Goal: Find specific page/section: Find specific page/section

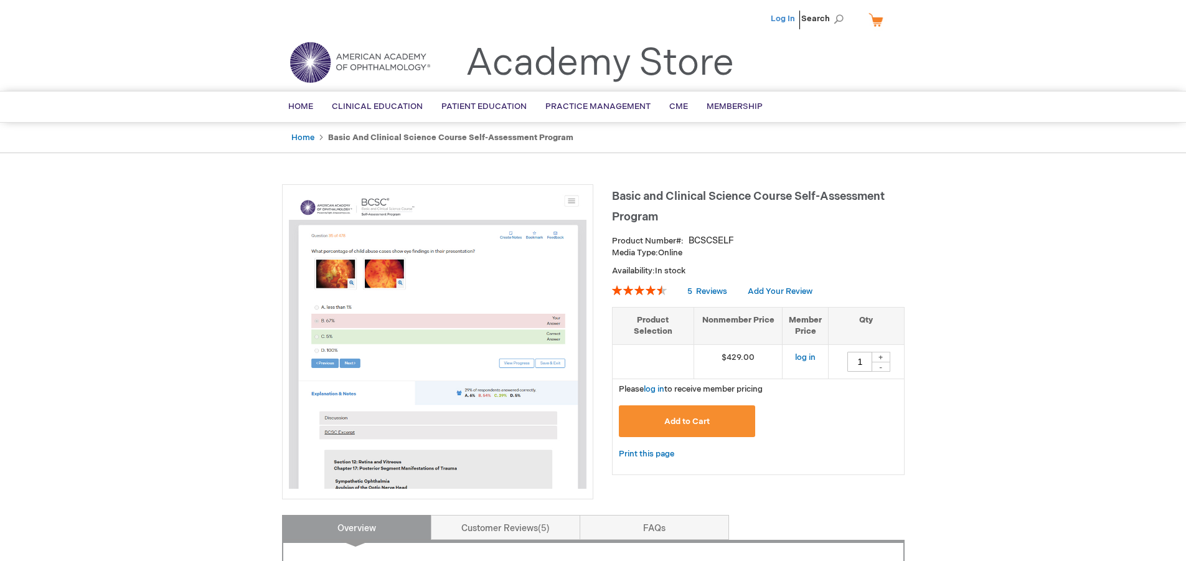
click at [775, 16] on link "Log In" at bounding box center [782, 19] width 24 height 10
click at [746, 19] on span "Patrick Le" at bounding box center [720, 19] width 69 height 10
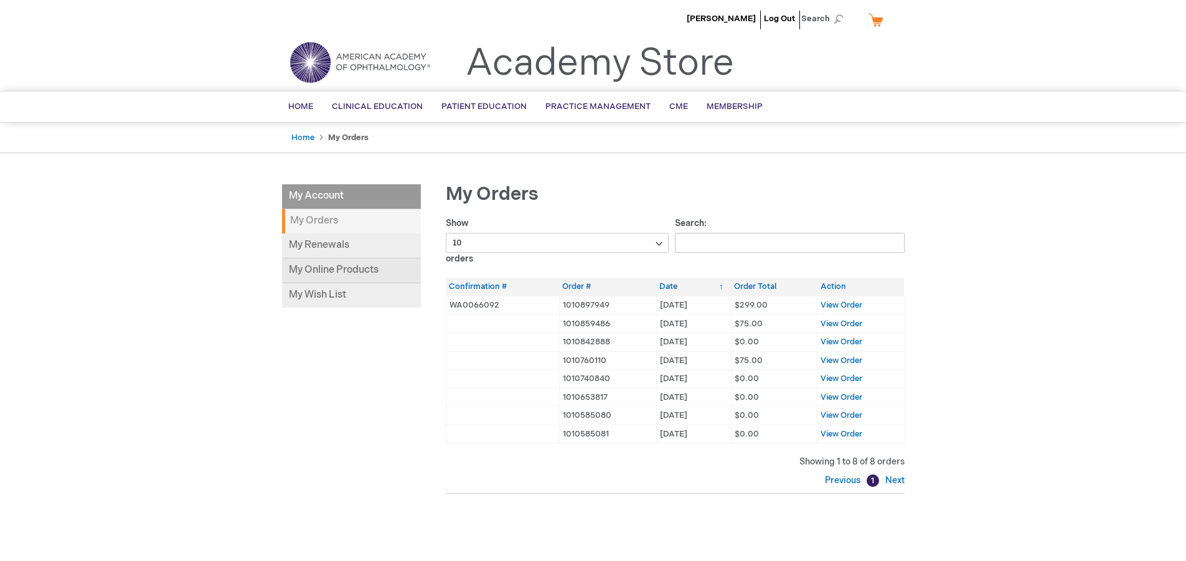
click at [353, 266] on link "My Online Products" at bounding box center [351, 270] width 139 height 25
